Goal: Ask a question

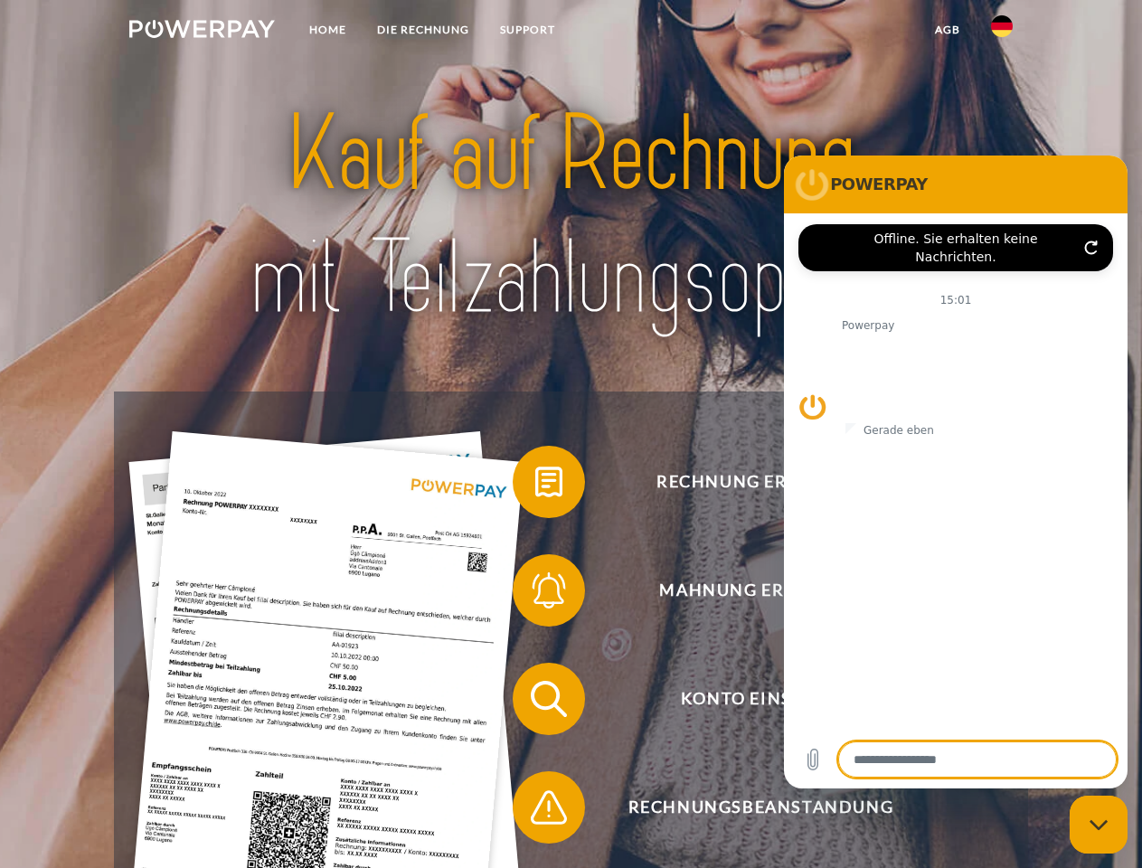
click at [202, 32] on img at bounding box center [202, 29] width 146 height 18
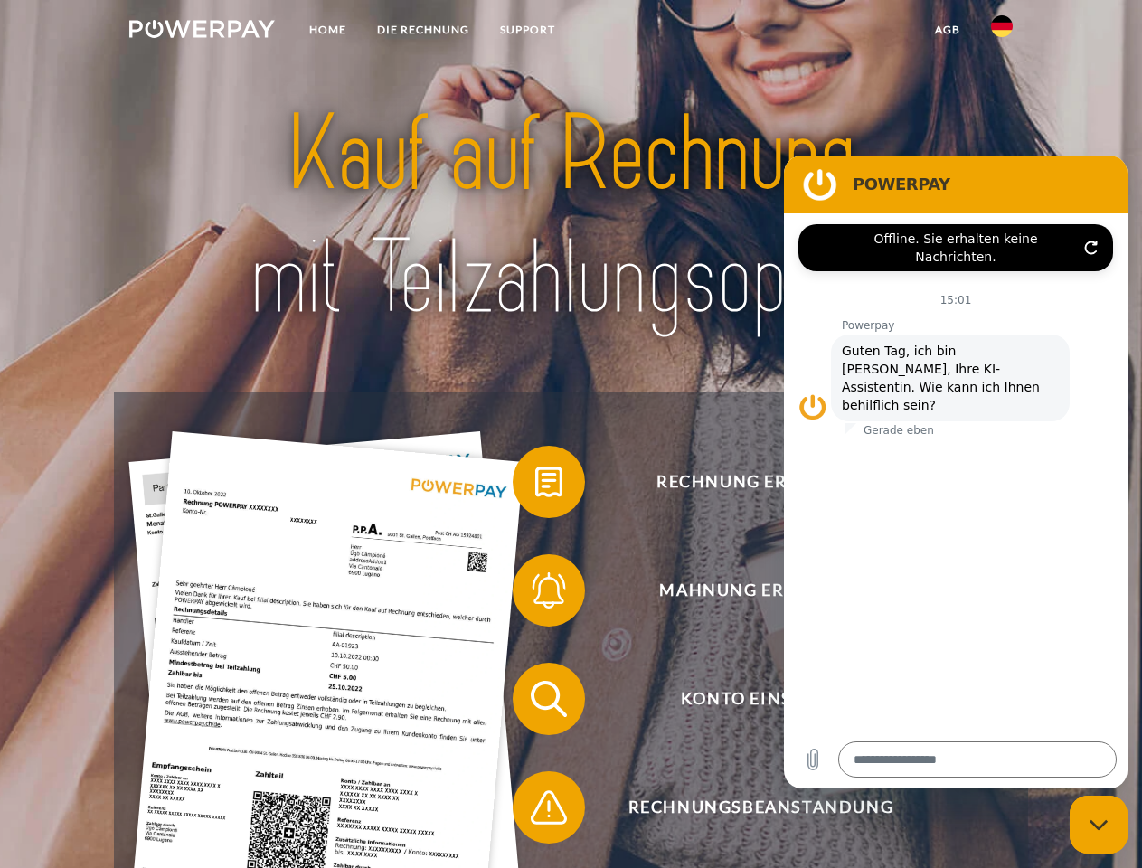
click at [1002, 32] on img at bounding box center [1002, 26] width 22 height 22
click at [947, 30] on link "agb" at bounding box center [948, 30] width 56 height 33
click at [535, 486] on span at bounding box center [522, 482] width 90 height 90
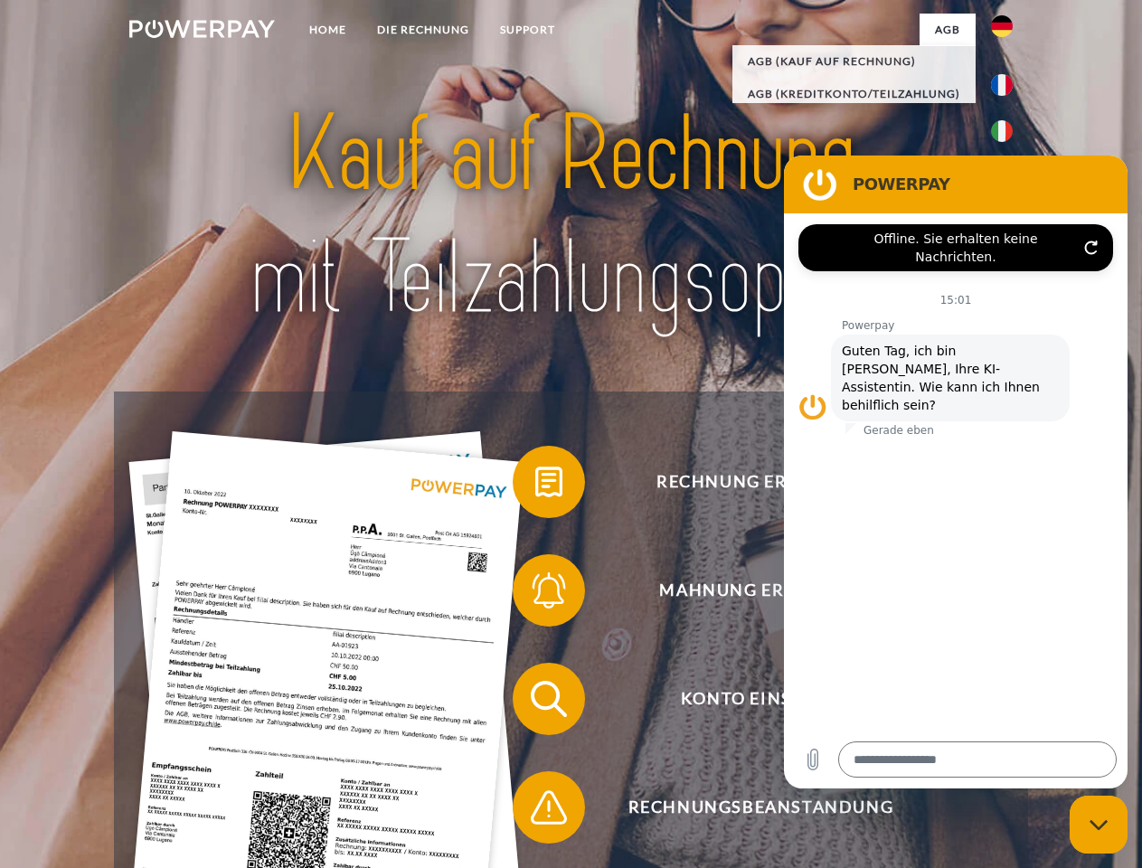
click at [535, 594] on span at bounding box center [522, 590] width 90 height 90
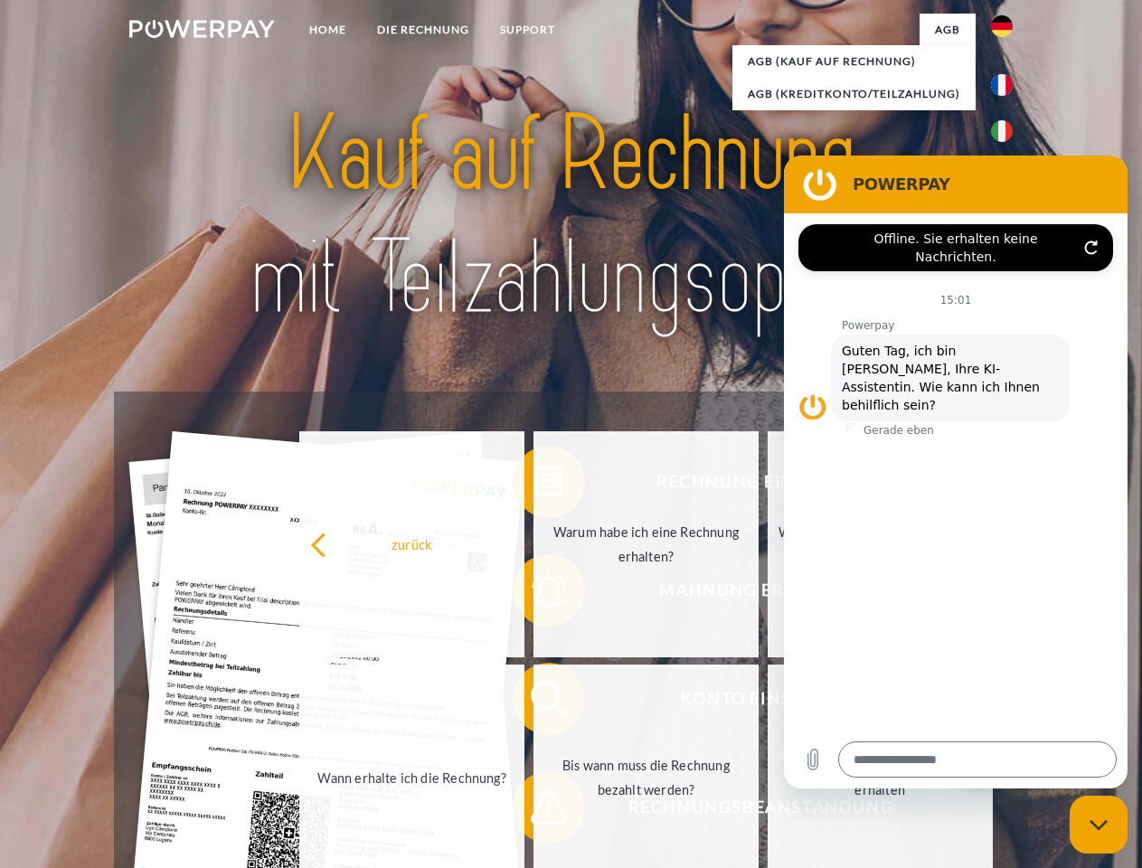
click at [535, 703] on link "Bis wann muss die Rechnung bezahlt werden?" at bounding box center [646, 778] width 225 height 226
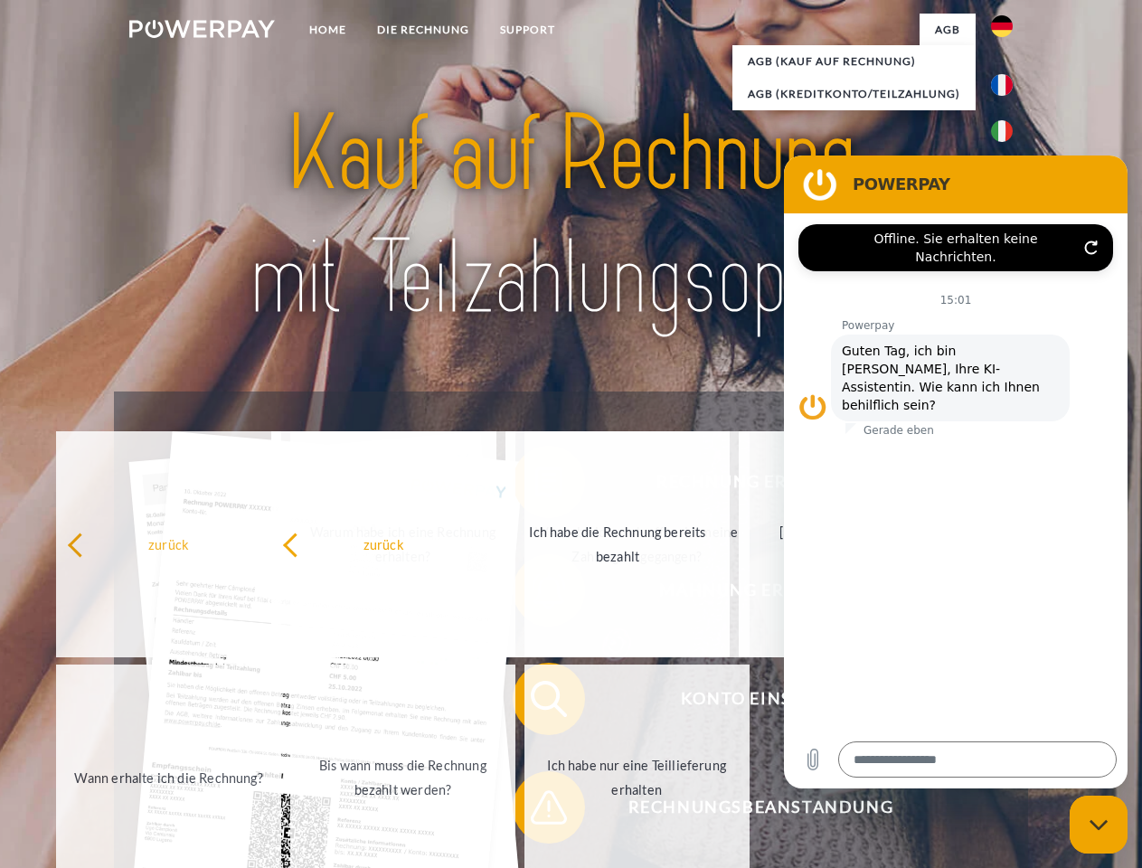
click at [535, 811] on span at bounding box center [522, 807] width 90 height 90
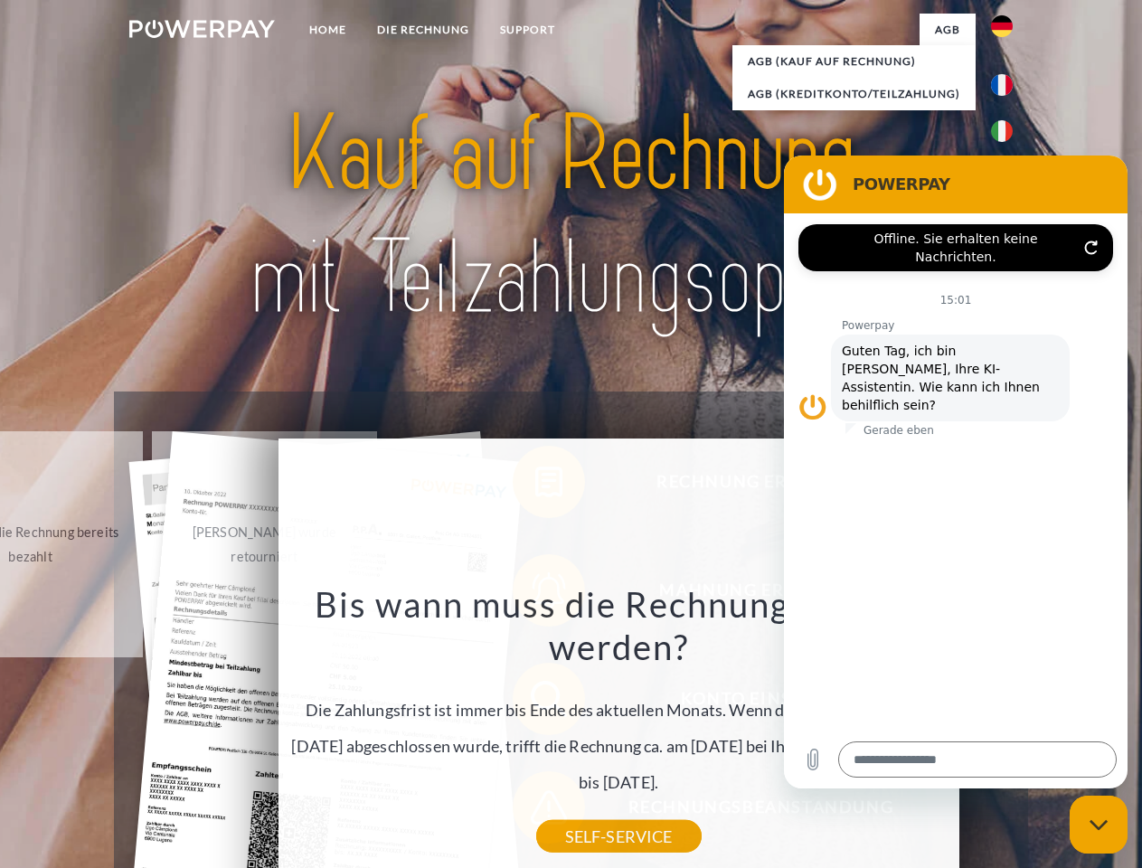
click at [1099, 825] on icon "Messaging-Fenster schließen" at bounding box center [1099, 825] width 19 height 12
type textarea "*"
